Goal: Find specific page/section

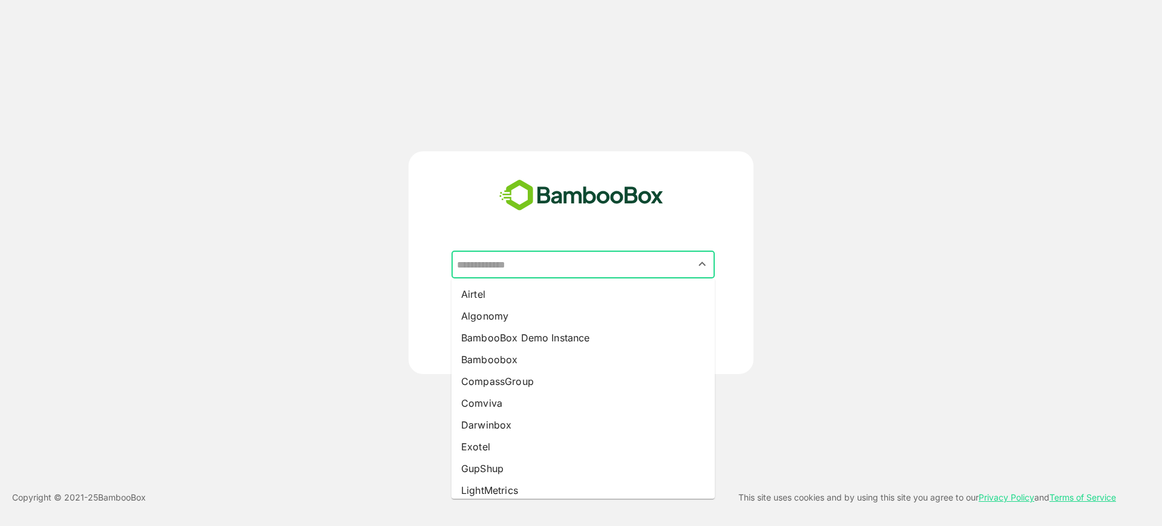
click at [546, 270] on input "text" at bounding box center [583, 264] width 258 height 23
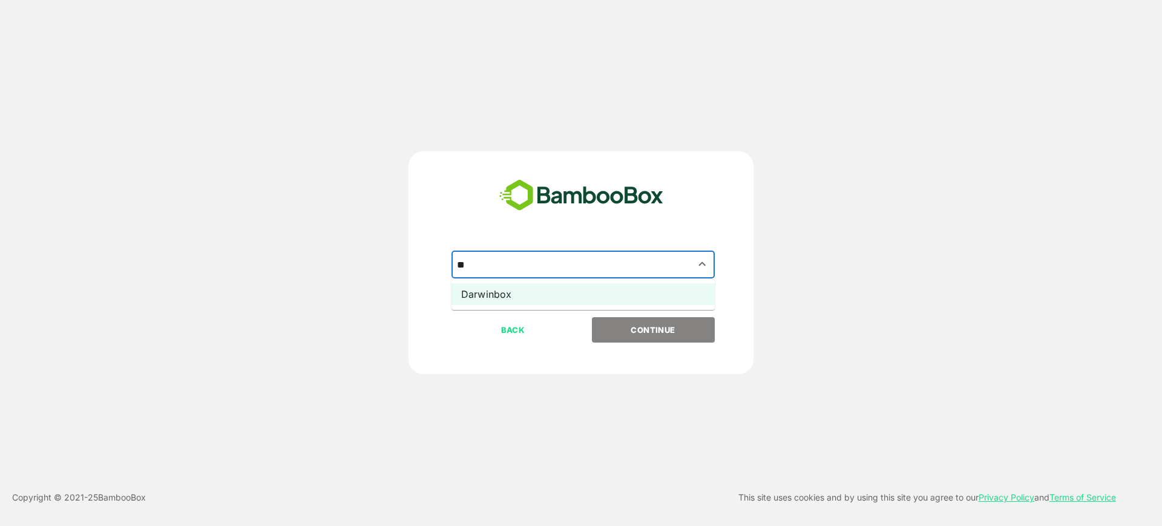
click at [542, 293] on li "Darwinbox" at bounding box center [582, 294] width 263 height 22
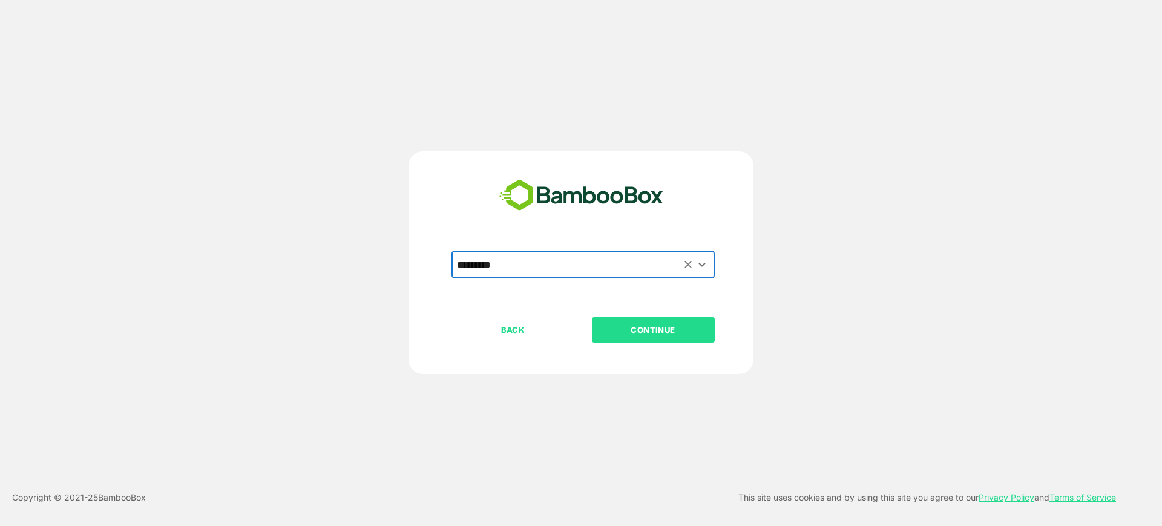
type input "*********"
click at [647, 333] on p "CONTINUE" at bounding box center [652, 329] width 121 height 13
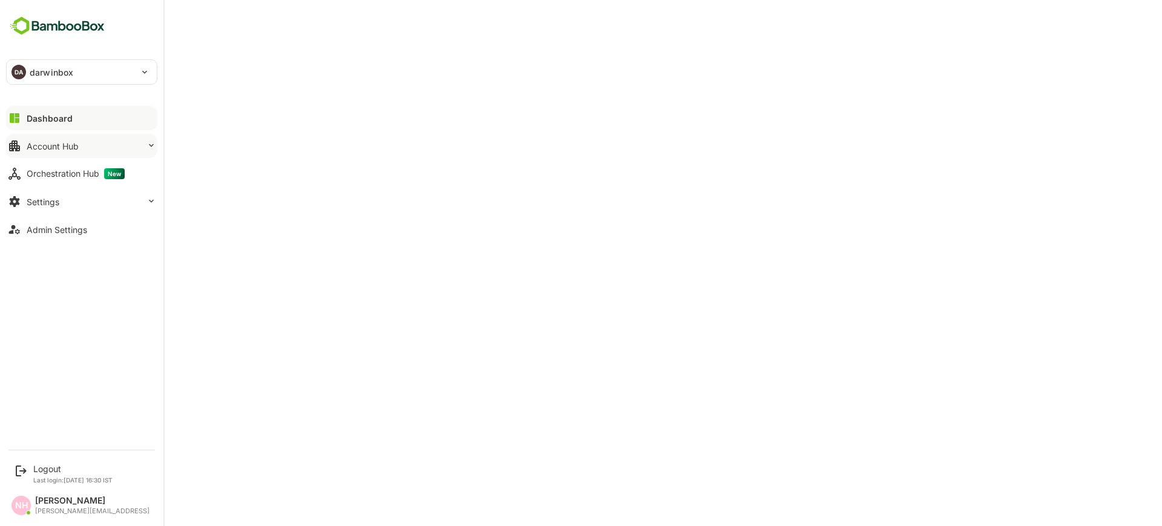
click at [30, 148] on div "Account Hub" at bounding box center [53, 146] width 52 height 10
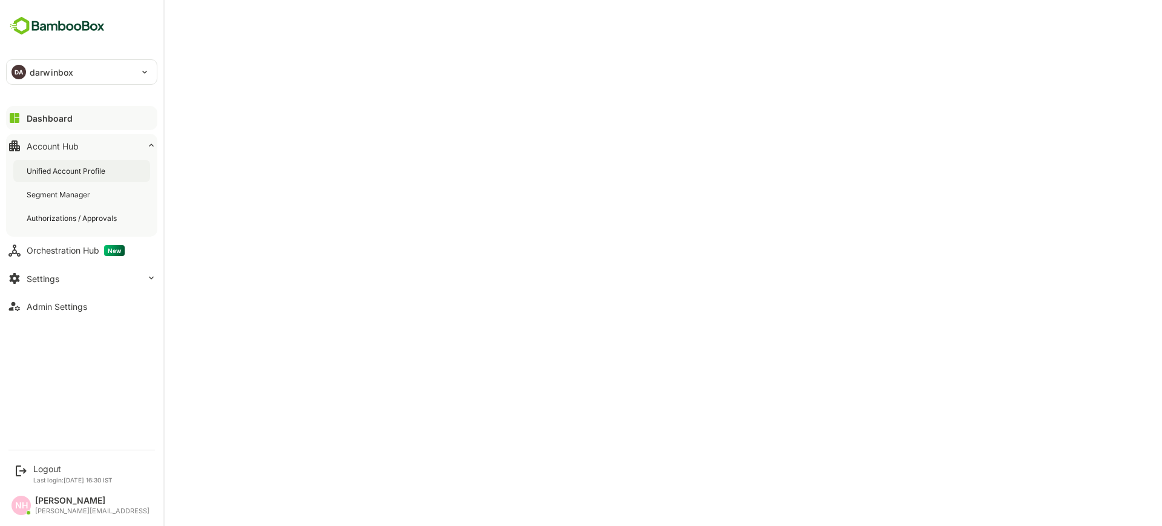
click at [64, 169] on div "Unified Account Profile" at bounding box center [67, 171] width 81 height 10
